Goal: Information Seeking & Learning: Learn about a topic

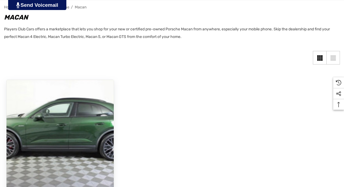
click at [25, 110] on img "2025 Porsche Macan Electric 4S VIN WP1AB2XA6SL150734,$109,185.00\a" at bounding box center [60, 134] width 118 height 118
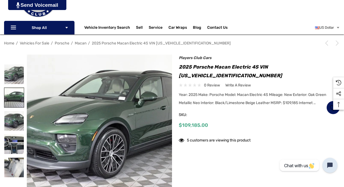
click at [12, 98] on img at bounding box center [14, 98] width 20 height 20
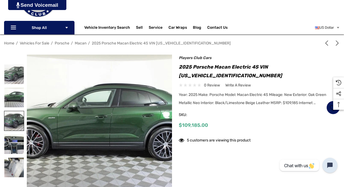
click at [8, 123] on img at bounding box center [14, 121] width 20 height 20
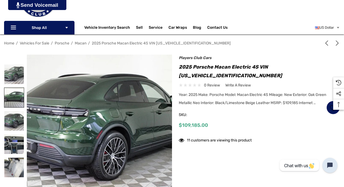
click at [8, 100] on img at bounding box center [14, 98] width 20 height 20
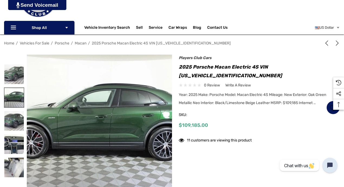
click at [12, 94] on img at bounding box center [14, 98] width 20 height 20
click at [8, 120] on img at bounding box center [14, 121] width 20 height 20
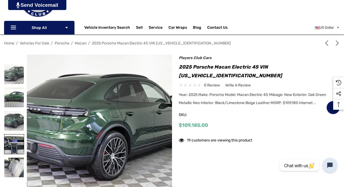
click at [11, 148] on img at bounding box center [14, 144] width 20 height 20
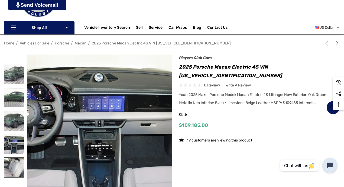
click at [6, 168] on img at bounding box center [14, 168] width 20 height 20
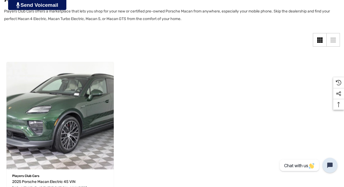
click at [12, 51] on aside "Sidebar Close Close Categories Vehicles For Sale Electric AMG GT" at bounding box center [155, 55] width 302 height 8
